Goal: Browse casually

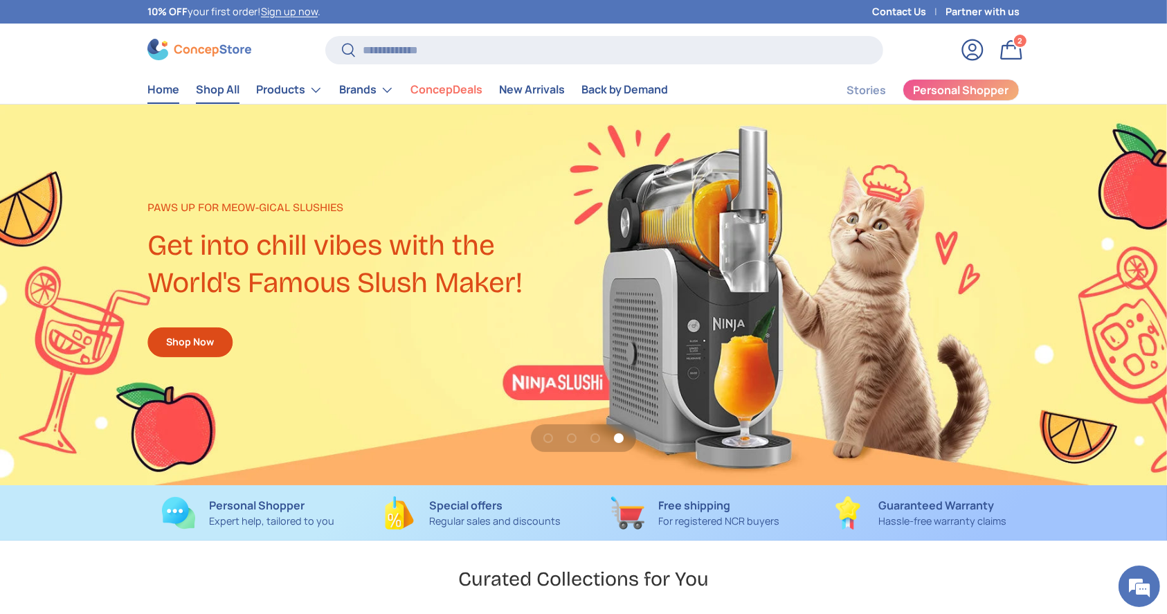
click at [228, 89] on link "Shop All" at bounding box center [218, 89] width 44 height 27
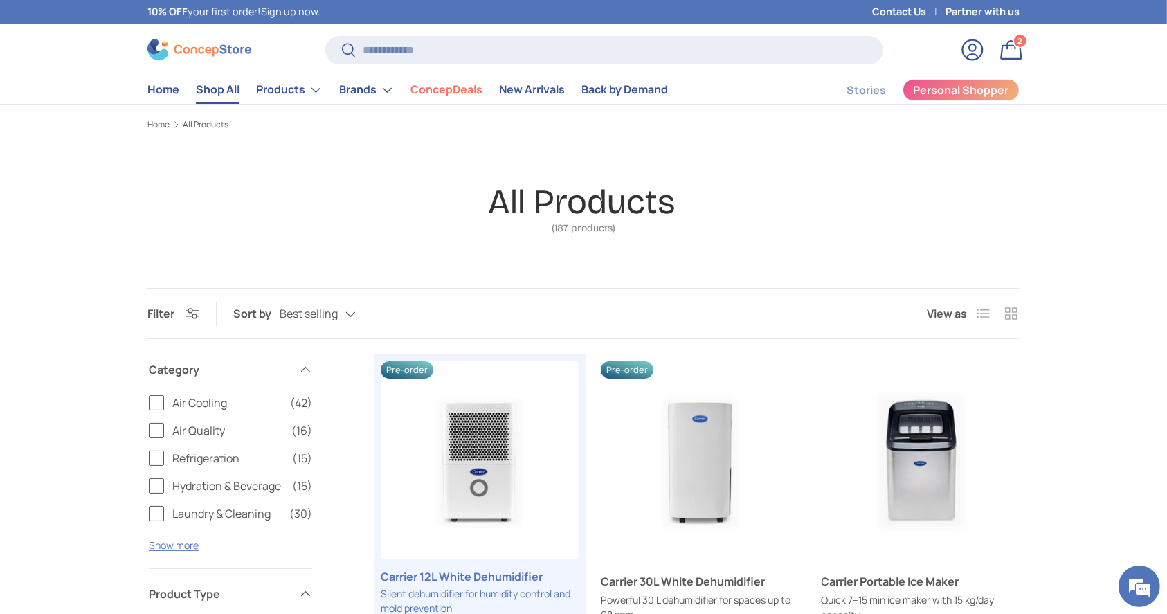
click at [218, 97] on link "Shop All" at bounding box center [218, 89] width 44 height 27
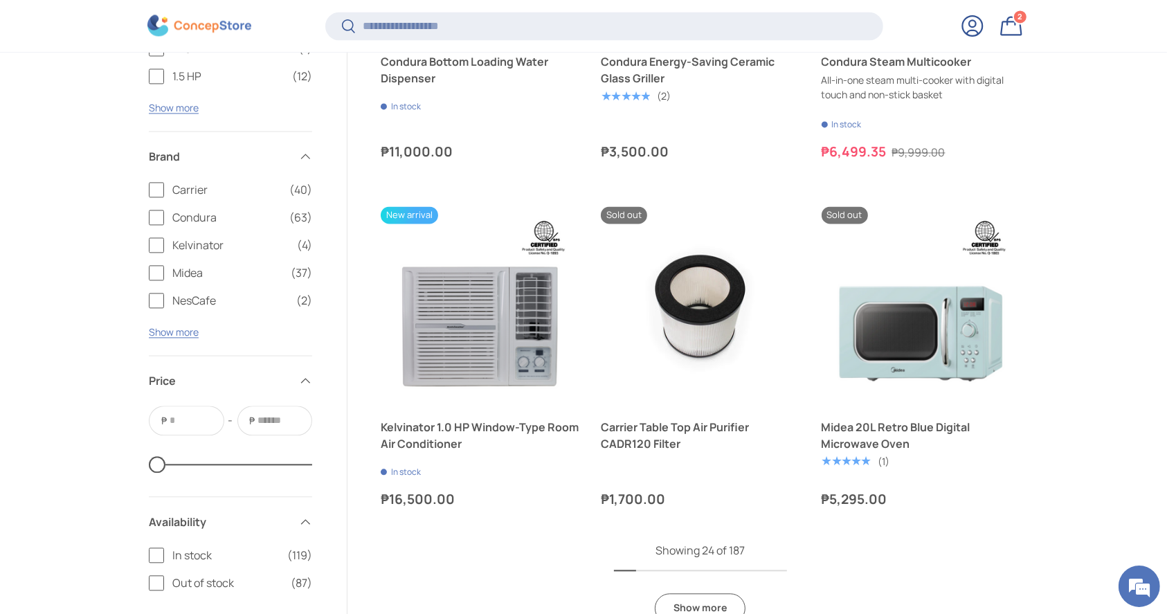
scroll to position [3043, 0]
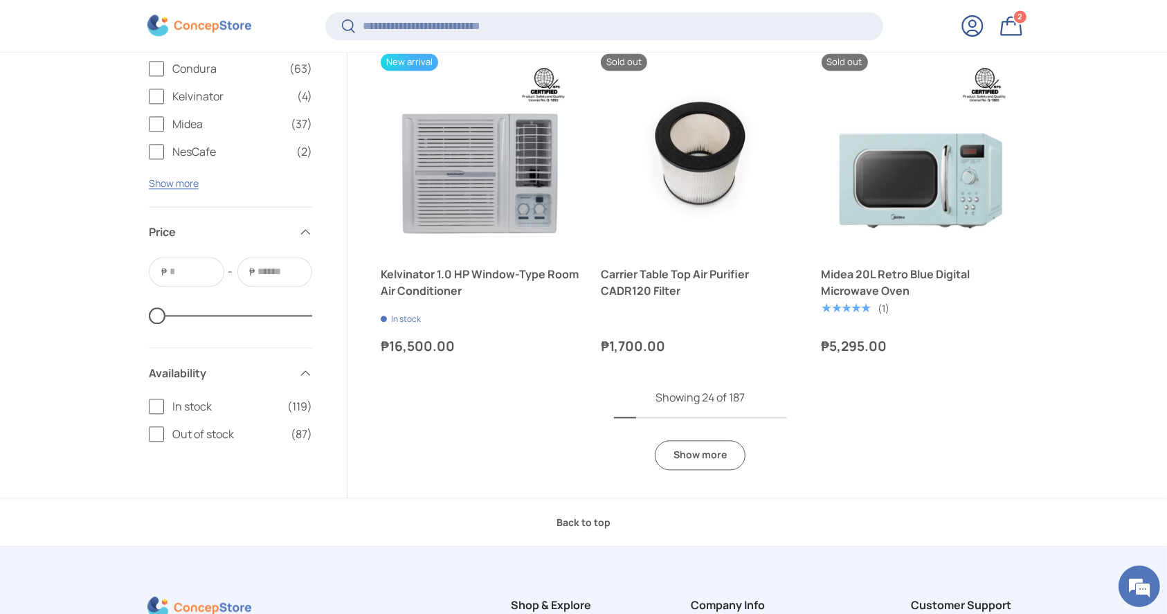
click at [688, 457] on link "Show more" at bounding box center [700, 455] width 91 height 30
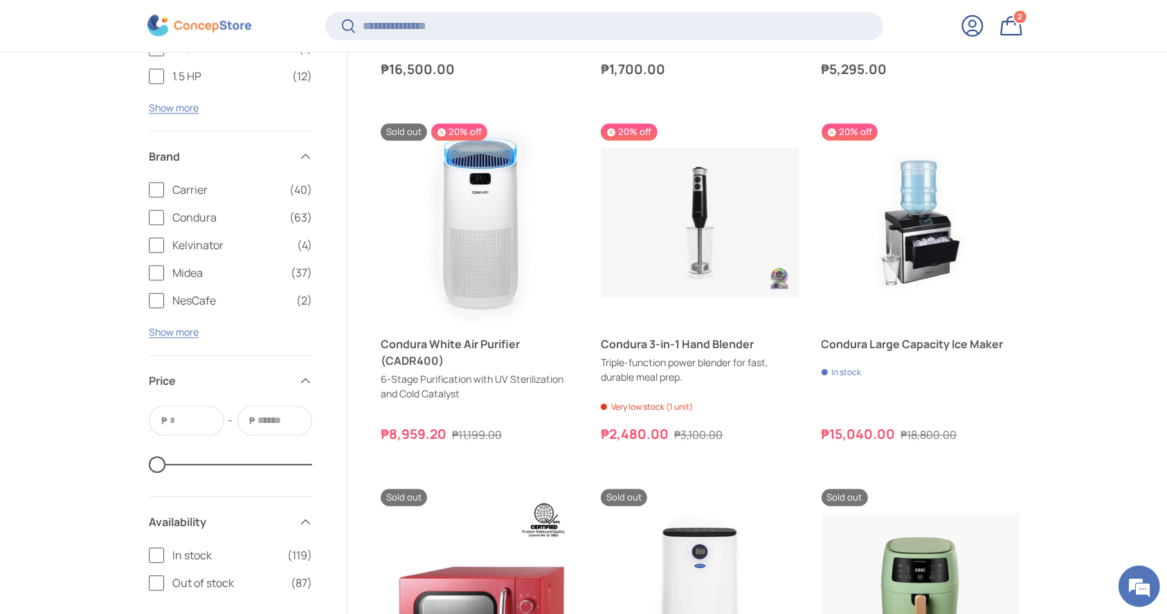
scroll to position [0, 0]
